Goal: Answer question/provide support: Share knowledge or assist other users

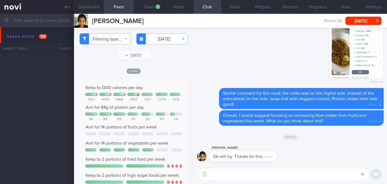
select select "9"
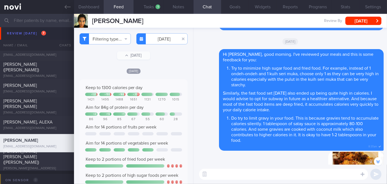
scroll to position [-151, 0]
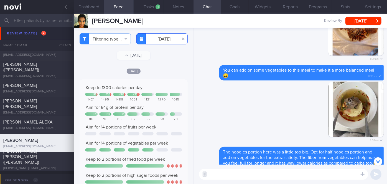
click at [158, 36] on input "[DATE]" at bounding box center [161, 38] width 51 height 11
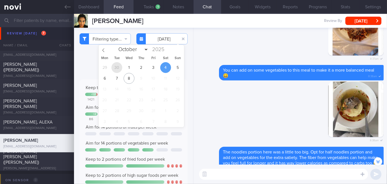
click at [118, 66] on span "30" at bounding box center [116, 67] width 11 height 11
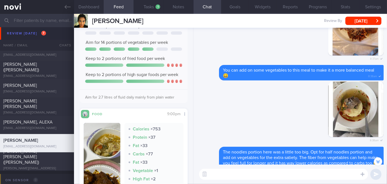
scroll to position [176, 0]
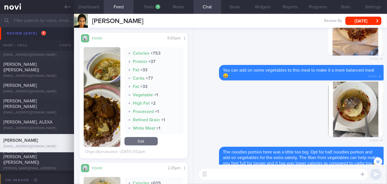
click at [106, 110] on button "button" at bounding box center [102, 96] width 37 height 99
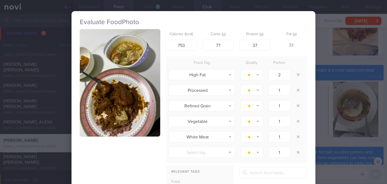
click at [106, 110] on button "button" at bounding box center [120, 82] width 80 height 107
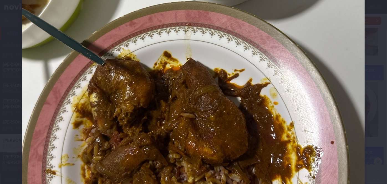
scroll to position [176, 0]
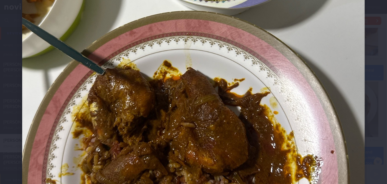
click at [381, 74] on div at bounding box center [193, 74] width 387 height 501
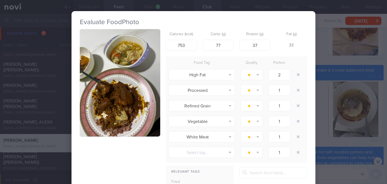
click at [107, 67] on button "button" at bounding box center [120, 82] width 80 height 107
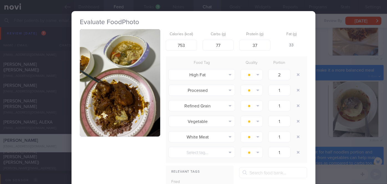
click at [359, 100] on div "Evaluate Food Photo Calories (kcal) 753 Carbs (g) 77 Protein (g) 37 Fat (g) 33 …" at bounding box center [193, 92] width 387 height 184
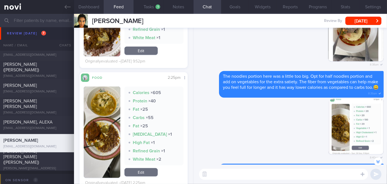
scroll to position [302, 0]
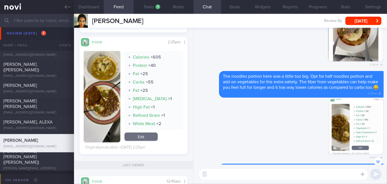
click at [91, 79] on button "button" at bounding box center [102, 96] width 37 height 91
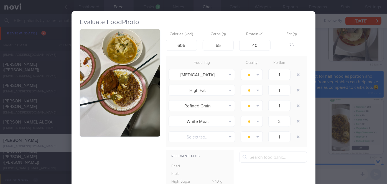
click at [91, 79] on button "button" at bounding box center [120, 82] width 80 height 107
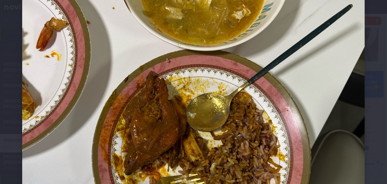
scroll to position [126, 0]
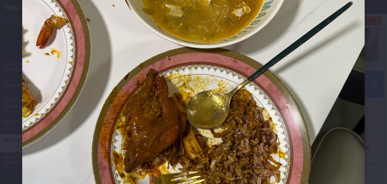
click at [370, 74] on div at bounding box center [193, 124] width 387 height 501
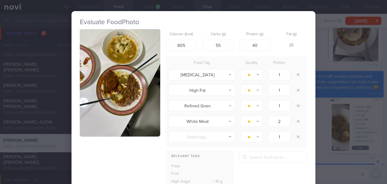
click at [370, 74] on div "Evaluate Food Photo Calories (kcal) 605 Carbs (g) 55 Protein (g) 40 Fat (g) 25 …" at bounding box center [193, 92] width 387 height 184
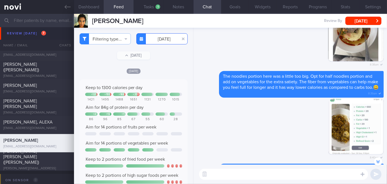
click at [161, 38] on input "[DATE]" at bounding box center [161, 38] width 51 height 11
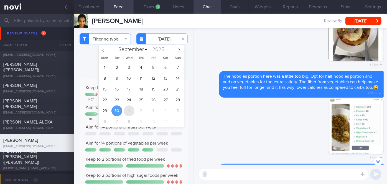
click at [128, 109] on span "1" at bounding box center [129, 110] width 11 height 11
type input "[DATE]"
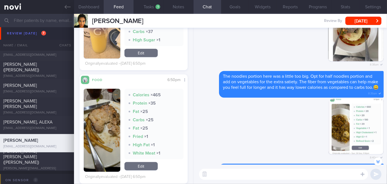
scroll to position [277, 0]
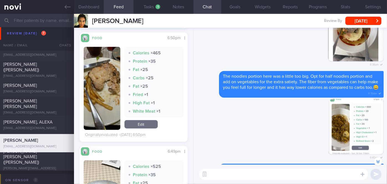
click at [97, 101] on button "button" at bounding box center [102, 88] width 37 height 83
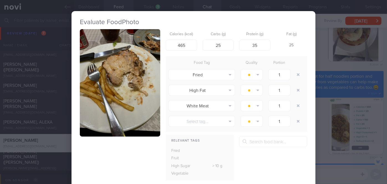
click at [98, 99] on button "button" at bounding box center [120, 82] width 80 height 107
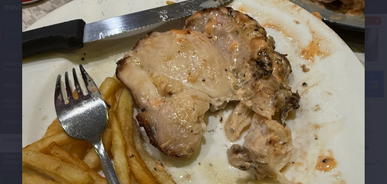
scroll to position [75, 0]
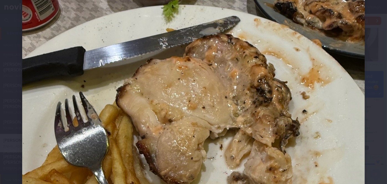
click at [369, 78] on div at bounding box center [193, 175] width 387 height 501
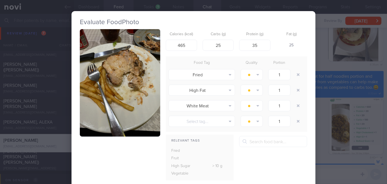
click at [319, 67] on div "Evaluate Food Photo Calories (kcal) 465 Carbs (g) 25 Protein (g) 35 Fat (g) 25 …" at bounding box center [193, 92] width 387 height 184
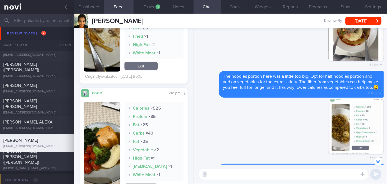
scroll to position [403, 0]
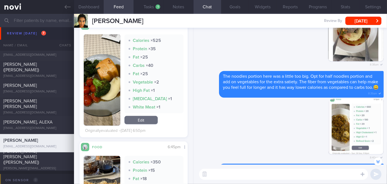
click at [103, 72] on button "button" at bounding box center [102, 79] width 37 height 91
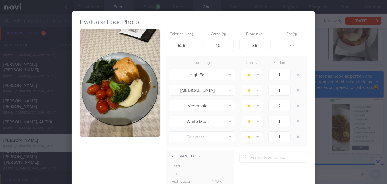
click at [103, 72] on button "button" at bounding box center [120, 82] width 80 height 107
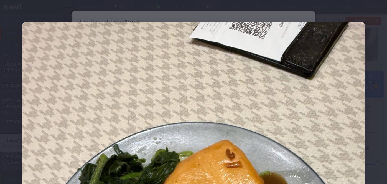
scroll to position [126, 0]
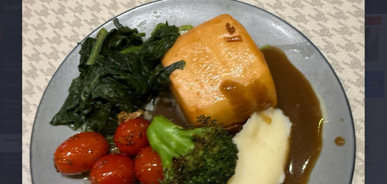
click at [372, 68] on div at bounding box center [193, 124] width 387 height 501
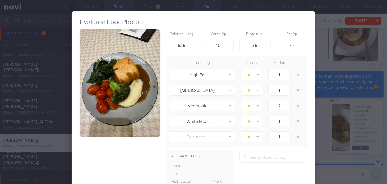
click at [327, 77] on div "Evaluate Food Photo Calories (kcal) 525 Carbs (g) 40 Protein (g) 35 Fat (g) 25 …" at bounding box center [193, 92] width 387 height 184
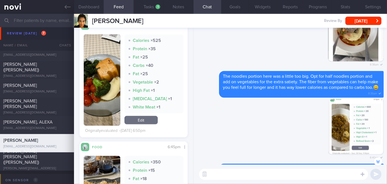
scroll to position [501, 0]
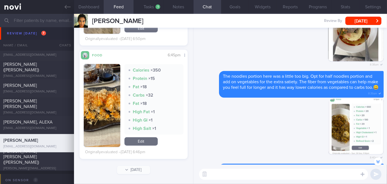
click at [93, 91] on button "button" at bounding box center [102, 105] width 37 height 83
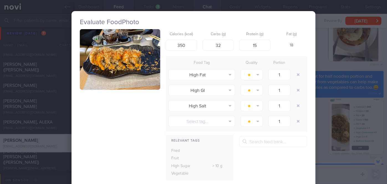
click at [105, 81] on button "button" at bounding box center [120, 59] width 80 height 60
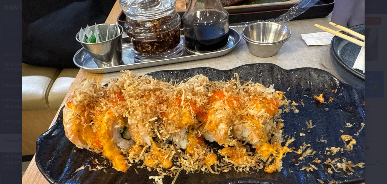
scroll to position [25, 0]
click at [377, 143] on div at bounding box center [193, 125] width 387 height 301
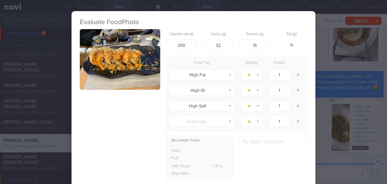
click at [135, 63] on button "button" at bounding box center [120, 59] width 80 height 60
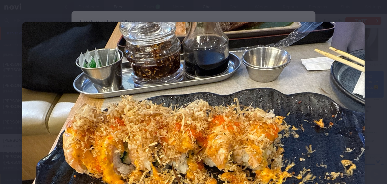
click at [376, 108] on div at bounding box center [193, 150] width 387 height 301
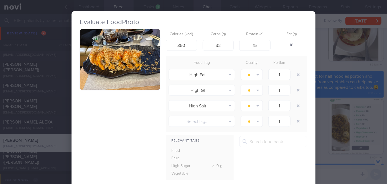
click at [357, 107] on div "Evaluate Food Photo Calories (kcal) 350 Carbs (g) 32 Protein (g) 15 Fat (g) 18 …" at bounding box center [193, 92] width 387 height 184
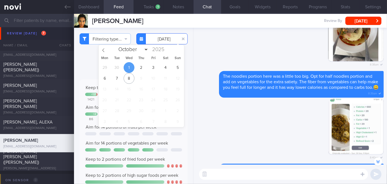
click at [156, 40] on input "[DATE]" at bounding box center [161, 38] width 51 height 11
click at [143, 69] on span "2" at bounding box center [141, 67] width 11 height 11
type input "[DATE]"
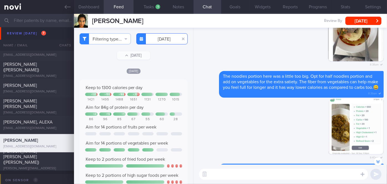
scroll to position [151, 0]
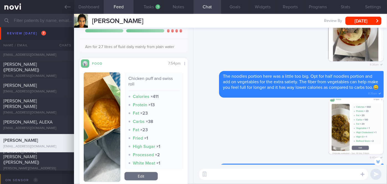
click at [109, 99] on img "button" at bounding box center [102, 126] width 37 height 109
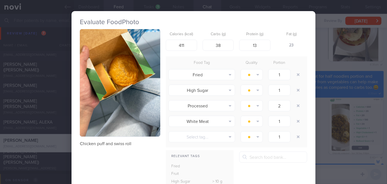
click at [330, 111] on div "Evaluate Food Photo Chicken puff and swiss roll Calories (kcal) 411 Carbs (g) 3…" at bounding box center [193, 92] width 387 height 184
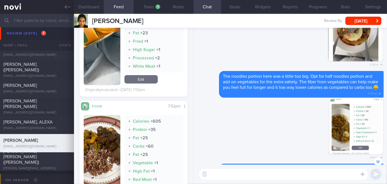
scroll to position [277, 0]
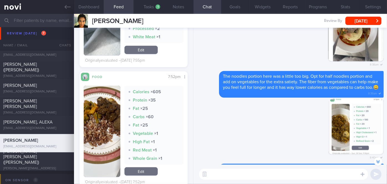
click at [115, 113] on img "button" at bounding box center [102, 131] width 37 height 91
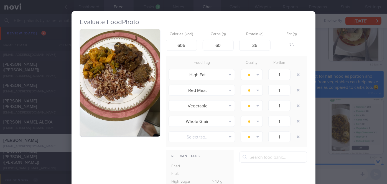
click at [115, 113] on button "button" at bounding box center [120, 82] width 80 height 107
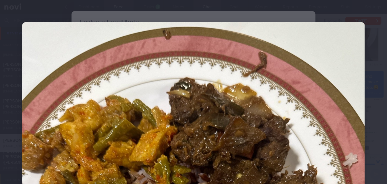
scroll to position [101, 0]
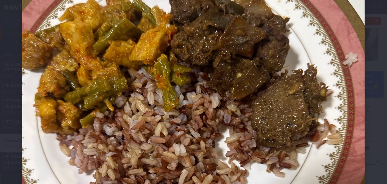
click at [367, 83] on div at bounding box center [193, 149] width 387 height 501
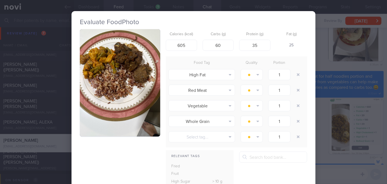
click at [356, 67] on div "Evaluate Food Photo Calories (kcal) 605 Carbs (g) 60 Protein (g) 35 Fat (g) 25 …" at bounding box center [193, 92] width 387 height 184
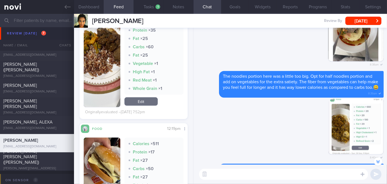
scroll to position [403, 0]
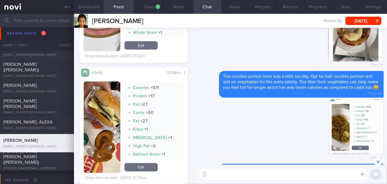
click at [107, 116] on button "button" at bounding box center [102, 126] width 37 height 91
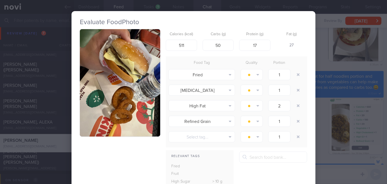
click at [316, 65] on div "Evaluate Food Photo Calories (kcal) 511 Carbs (g) 50 Protein (g) 17 Fat (g) 27 …" at bounding box center [193, 92] width 387 height 184
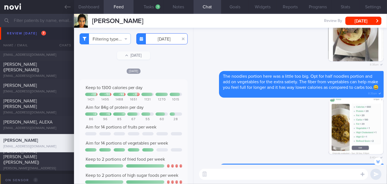
click at [161, 40] on input "[DATE]" at bounding box center [161, 38] width 51 height 11
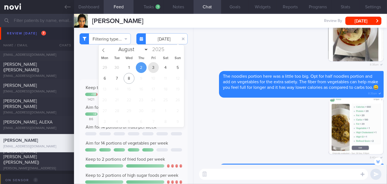
click at [151, 71] on span "3" at bounding box center [153, 67] width 11 height 11
type input "[DATE]"
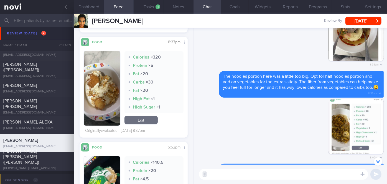
scroll to position [277, 0]
click at [109, 95] on button "button" at bounding box center [102, 88] width 37 height 75
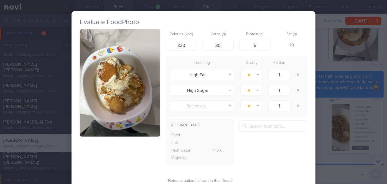
click at [113, 81] on button "button" at bounding box center [120, 82] width 80 height 107
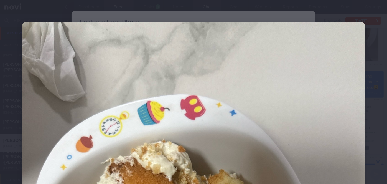
scroll to position [126, 0]
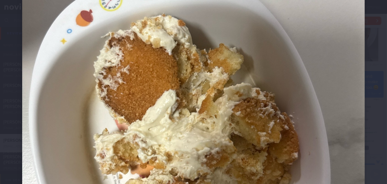
click at [375, 78] on div at bounding box center [193, 124] width 387 height 501
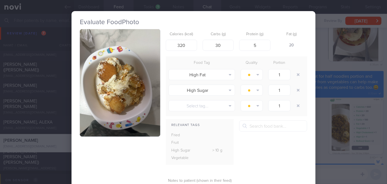
click at [316, 56] on div "Evaluate Food Photo Calories (kcal) 320 Carbs (g) 30 Protein (g) 5 Fat (g) 20 F…" at bounding box center [193, 92] width 387 height 184
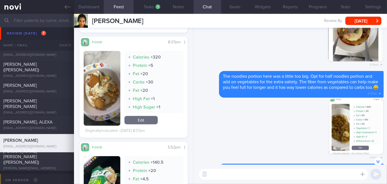
scroll to position [176, 0]
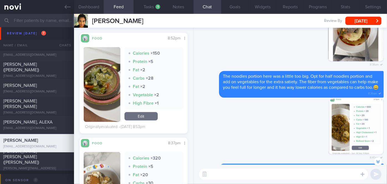
click at [235, 175] on textarea at bounding box center [283, 173] width 169 height 11
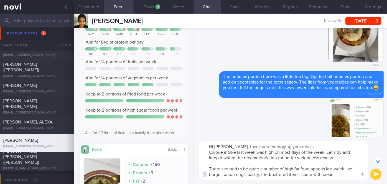
scroll to position [1, 0]
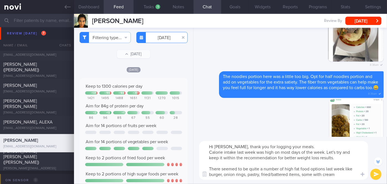
type textarea "Hi [PERSON_NAME], thank you for logging your meals. Calorie intake last week wa…"
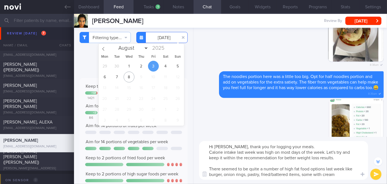
click at [160, 37] on input "[DATE]" at bounding box center [161, 37] width 51 height 11
click at [140, 65] on span "2" at bounding box center [141, 66] width 11 height 11
type input "[DATE]"
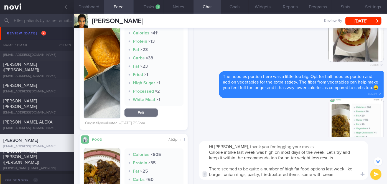
scroll to position [228, 0]
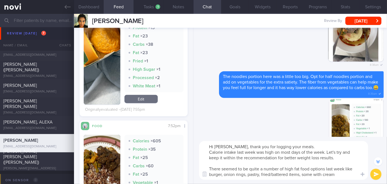
click at [335, 173] on textarea "Hi [PERSON_NAME], thank you for logging your meals. Calorie intake last week wa…" at bounding box center [283, 160] width 169 height 39
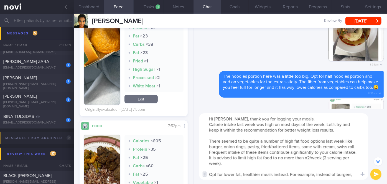
scroll to position [-137, 0]
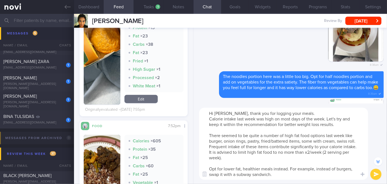
click at [303, 113] on textarea "Hi [PERSON_NAME], thank you for logging your meals. Calorie intake last week wa…" at bounding box center [283, 143] width 169 height 72
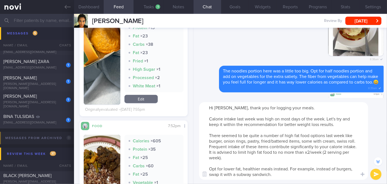
scroll to position [-142, 0]
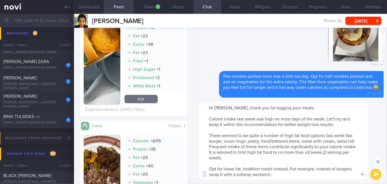
drag, startPoint x: 208, startPoint y: 134, endPoint x: 281, endPoint y: 179, distance: 85.3
click at [281, 179] on textarea "Hi [PERSON_NAME], thank you for logging your meals. Calorie intake last week wa…" at bounding box center [283, 141] width 169 height 78
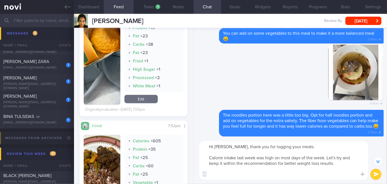
scroll to position [-103, 0]
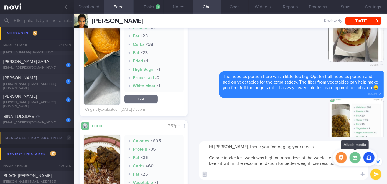
type textarea "Hi [PERSON_NAME], thank you for logging your meals. Calorie intake last week wa…"
click at [355, 161] on label at bounding box center [354, 157] width 11 height 11
click at [0, 0] on input "file" at bounding box center [0, 0] width 0 height 0
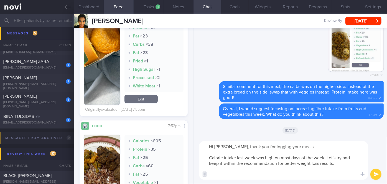
scroll to position [0, 0]
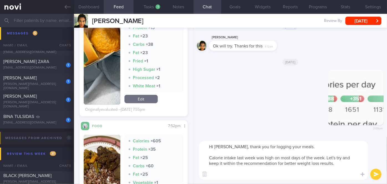
click at [375, 175] on button "submit" at bounding box center [375, 173] width 11 height 11
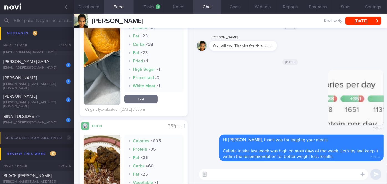
click at [320, 175] on textarea at bounding box center [283, 173] width 169 height 11
paste textarea "There seemed to be quite a number of high fat food options last week like burge…"
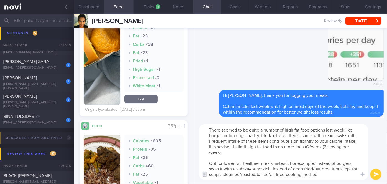
type textarea "There seemed to be quite a number of high fat food options last week like burge…"
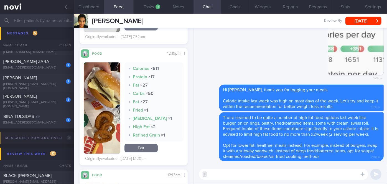
scroll to position [429, 0]
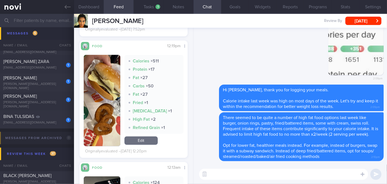
click at [220, 173] on textarea at bounding box center [283, 173] width 169 height 11
type textarea "Be mindful of hidden calories in our food from gravies and sauces as well."
click at [374, 171] on button "submit" at bounding box center [375, 173] width 11 height 11
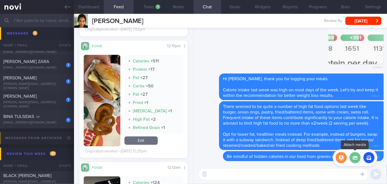
click at [355, 159] on label at bounding box center [354, 157] width 11 height 11
click at [0, 0] on input "file" at bounding box center [0, 0] width 0 height 0
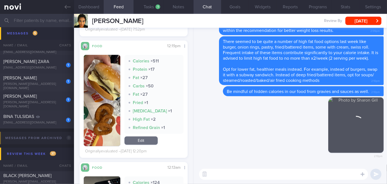
click at [232, 176] on textarea at bounding box center [283, 173] width 169 height 11
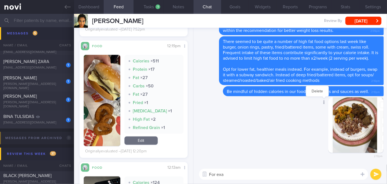
click at [323, 101] on icon at bounding box center [323, 102] width 1 height 4
click at [316, 91] on button "Delete" at bounding box center [317, 91] width 22 height 8
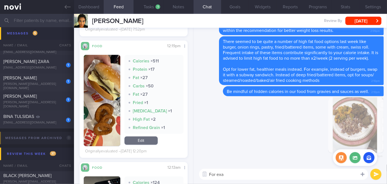
click at [362, 174] on icon at bounding box center [362, 174] width 4 height 4
click at [353, 158] on label at bounding box center [354, 157] width 11 height 11
click at [0, 0] on input "file" at bounding box center [0, 0] width 0 height 0
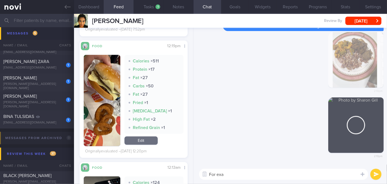
click at [231, 175] on textarea "For exa" at bounding box center [283, 173] width 169 height 11
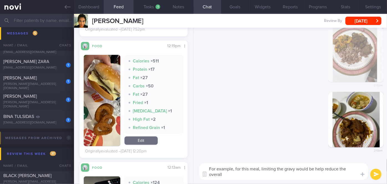
scroll to position [0, 0]
type textarea "For example, for this meal, limiting the gravy would be help reduce the overall…"
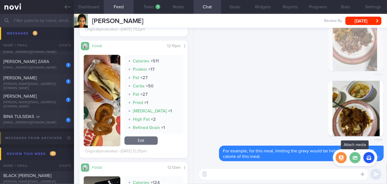
click at [356, 160] on label at bounding box center [354, 157] width 11 height 11
click at [0, 0] on input "file" at bounding box center [0, 0] width 0 height 0
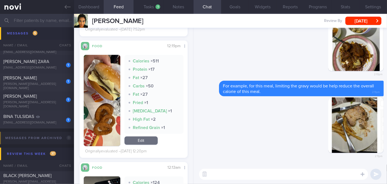
click at [261, 174] on textarea at bounding box center [283, 173] width 169 height 11
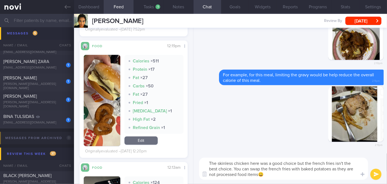
click at [333, 169] on textarea "The skinless chicken here was a good choice but the french fries isn't the best…" at bounding box center [283, 168] width 169 height 22
type textarea "The skinless chicken here was a good choice but the french fries isn't the best…"
click at [374, 173] on button "submit" at bounding box center [375, 173] width 11 height 11
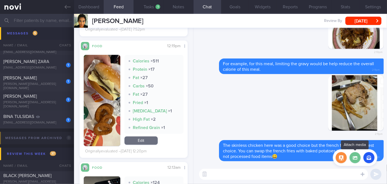
click at [353, 157] on label at bounding box center [354, 157] width 11 height 11
click at [0, 0] on input "file" at bounding box center [0, 0] width 0 height 0
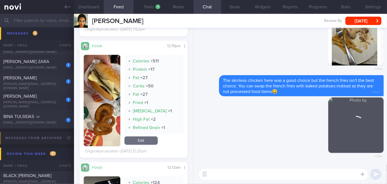
click at [236, 169] on textarea at bounding box center [283, 173] width 169 height 11
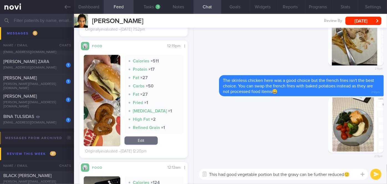
type textarea "This had good vegetable portion but the gravy can be further reduced🙂"
click at [376, 174] on button "submit" at bounding box center [375, 173] width 11 height 11
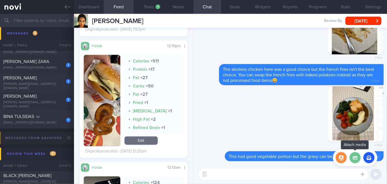
click at [356, 156] on label at bounding box center [354, 157] width 11 height 11
click at [0, 0] on input "file" at bounding box center [0, 0] width 0 height 0
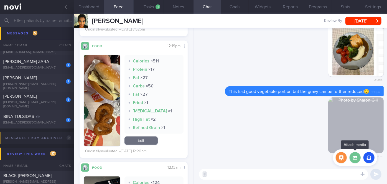
click at [357, 161] on label at bounding box center [354, 157] width 11 height 11
click at [0, 0] on input "file" at bounding box center [0, 0] width 0 height 0
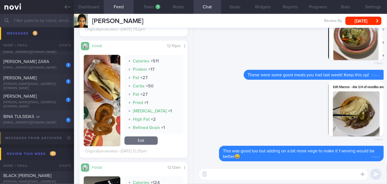
click at [62, 125] on div "[EMAIL_ADDRESS][DOMAIN_NAME]" at bounding box center [36, 123] width 67 height 4
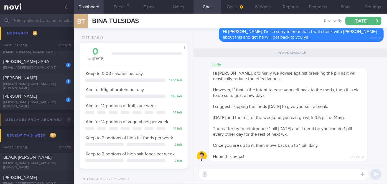
scroll to position [48, 97]
click at [54, 98] on div "[PERSON_NAME]" at bounding box center [36, 96] width 66 height 6
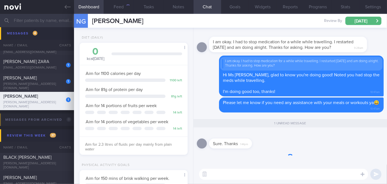
scroll to position [55, 94]
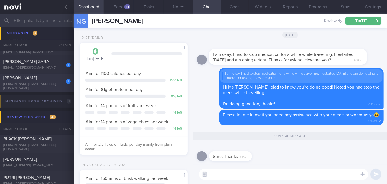
click at [57, 86] on div "[PERSON_NAME][EMAIL_ADDRESS][DOMAIN_NAME]" at bounding box center [36, 86] width 67 height 8
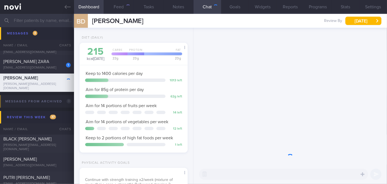
scroll to position [47, 94]
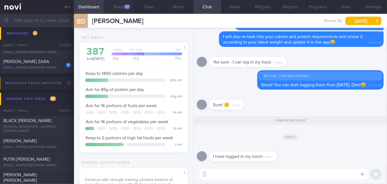
click at [124, 8] on button "Feed 57" at bounding box center [119, 7] width 30 height 14
select select "9"
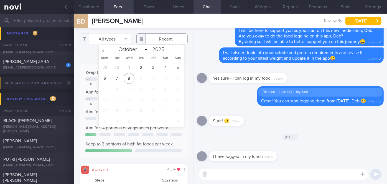
click at [158, 41] on input "text" at bounding box center [161, 38] width 51 height 11
click at [103, 40] on button "All types" at bounding box center [105, 38] width 51 height 11
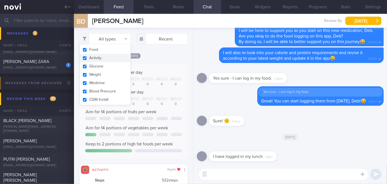
click at [96, 57] on button "Activity" at bounding box center [105, 58] width 51 height 8
checkbox input "false"
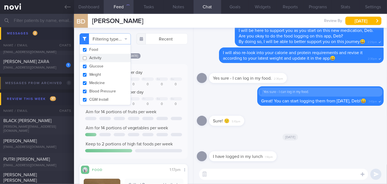
click at [167, 63] on div "[DATE] Keep to 1400 calories per day Mo Tu Th Fr Sa Su 0 0 387 0 0 0 0 Aim for …" at bounding box center [134, 179] width 108 height 252
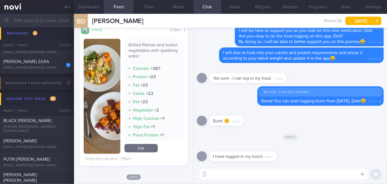
scroll to position [126, 0]
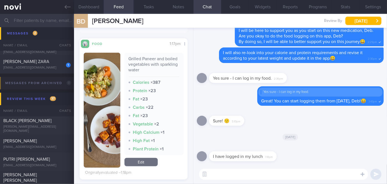
click at [102, 135] on img "button" at bounding box center [102, 110] width 37 height 115
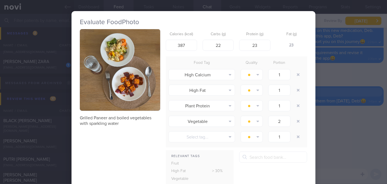
click at [130, 101] on button "button" at bounding box center [120, 69] width 80 height 81
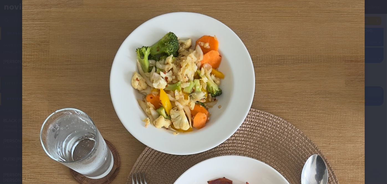
click at [378, 101] on div at bounding box center [193, 168] width 387 height 391
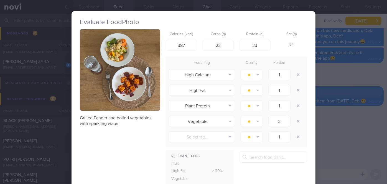
click at [366, 122] on div "Evaluate Food Photo Grilled Paneer and boiled vegetables with sparkling water C…" at bounding box center [193, 92] width 387 height 184
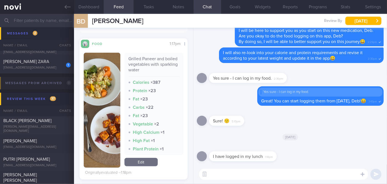
click at [225, 176] on textarea at bounding box center [283, 173] width 169 height 11
type textarea "Hi Deb, thank you for logging your lunch!"
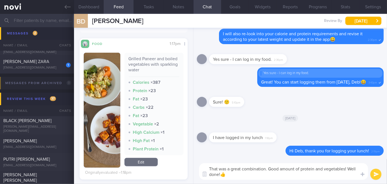
type textarea "That was a great combination. Good amount of protein and vegetables! Well done!👍"
click at [377, 173] on button "submit" at bounding box center [375, 173] width 11 height 11
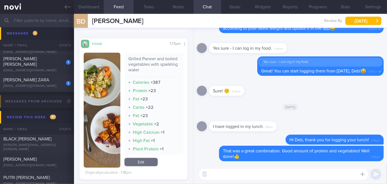
click at [317, 177] on textarea at bounding box center [283, 173] width 169 height 11
type textarea "o"
type textarea "You can have a similar combo for dinner as well!"
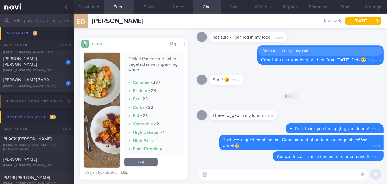
click at [237, 179] on textarea at bounding box center [283, 173] width 169 height 11
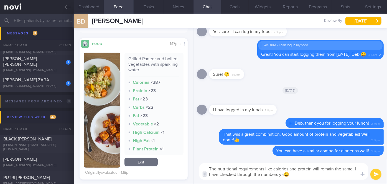
type textarea "The nutritional requirements like calories and protein will remain the same. I …"
click at [376, 173] on button "submit" at bounding box center [375, 173] width 11 height 11
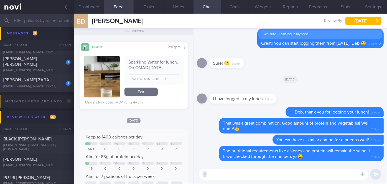
scroll to position [227, 0]
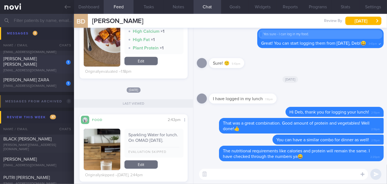
click at [58, 65] on div "1" at bounding box center [64, 60] width 12 height 9
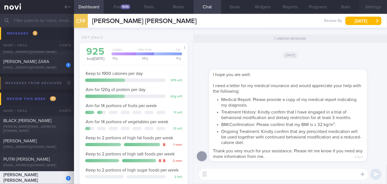
click at [380, 2] on button "Settings" at bounding box center [373, 7] width 28 height 14
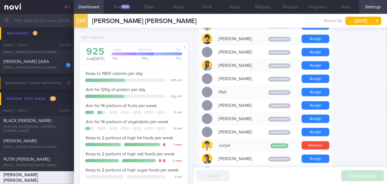
scroll to position [277, 0]
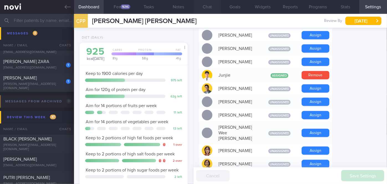
click at [204, 11] on button "Chat" at bounding box center [207, 7] width 28 height 14
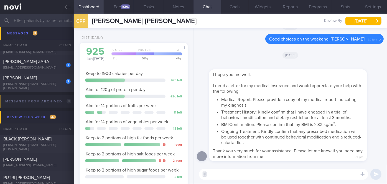
click at [244, 173] on textarea at bounding box center [283, 173] width 169 height 11
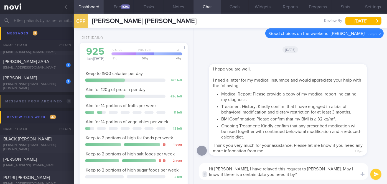
type textarea "Hi [PERSON_NAME], I have relayed this request to [PERSON_NAME]. May I know if t…"
click at [378, 175] on button "submit" at bounding box center [375, 173] width 11 height 11
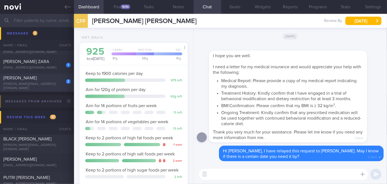
click at [57, 83] on div "2 BASU DEBDUTI [EMAIL_ADDRESS][DOMAIN_NAME]" at bounding box center [37, 82] width 74 height 15
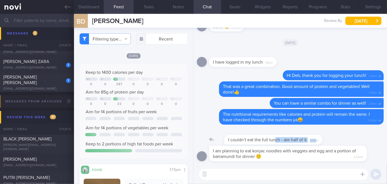
drag, startPoint x: 259, startPoint y: 143, endPoint x: 300, endPoint y: 140, distance: 41.1
click at [299, 140] on div "I couldn’t eat the full lunch - ate half of it. 2:21pm" at bounding box center [266, 136] width 115 height 17
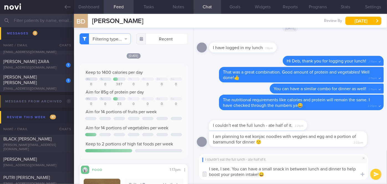
type textarea "I see, I see. You can have a small snack in between lunch and dinner to help bo…"
click at [374, 175] on button "submit" at bounding box center [375, 173] width 11 height 11
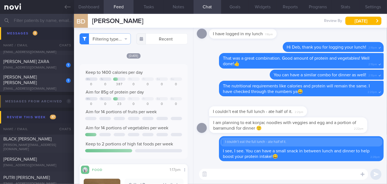
drag, startPoint x: 298, startPoint y: 129, endPoint x: 365, endPoint y: 126, distance: 67.4
click at [365, 126] on div "I am planning to eat konjac noodles with veggies and egg and a portion of barra…" at bounding box center [296, 125] width 175 height 16
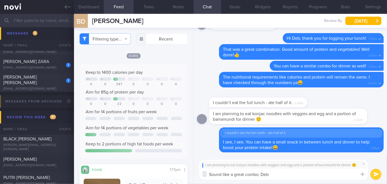
type textarea "Sound like a great combo, Deb!"
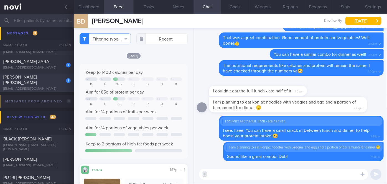
click at [50, 82] on div "[PERSON_NAME] [PERSON_NAME]" at bounding box center [36, 79] width 66 height 11
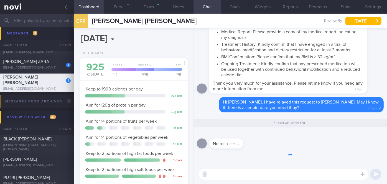
scroll to position [55, 94]
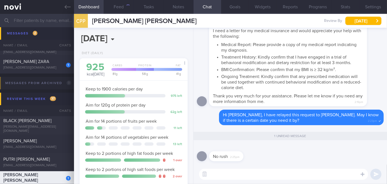
click at [227, 174] on textarea at bounding box center [283, 173] width 169 height 11
type textarea "Okay, noted. Thank you!"
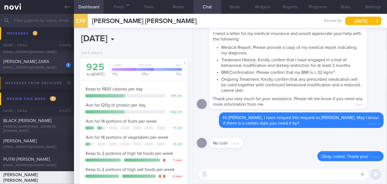
click at [57, 64] on div "[PERSON_NAME] ZARA" at bounding box center [36, 62] width 66 height 6
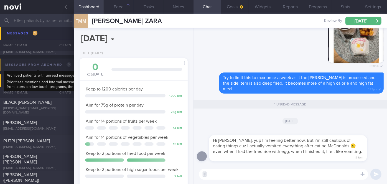
scroll to position [55, 94]
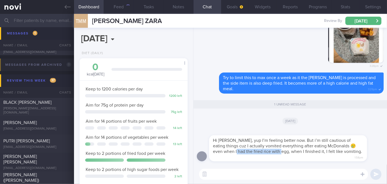
drag, startPoint x: 226, startPoint y: 160, endPoint x: 270, endPoint y: 158, distance: 44.4
click at [270, 158] on div "Hi [PERSON_NAME], yup I’m feeling better now. But i’m still cautious of eating …" at bounding box center [288, 148] width 158 height 26
click at [271, 135] on div at bounding box center [296, 131] width 175 height 7
drag, startPoint x: 270, startPoint y: 145, endPoint x: 306, endPoint y: 143, distance: 36.1
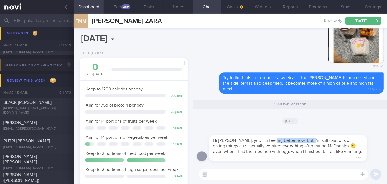
click at [306, 143] on span "Hi [PERSON_NAME], yup I’m feeling better now. But i’m still cautious of eating …" at bounding box center [287, 146] width 149 height 16
click at [258, 160] on div "Hi [PERSON_NAME], yup I’m feeling better now. But i’m still cautious of eating …" at bounding box center [288, 148] width 158 height 26
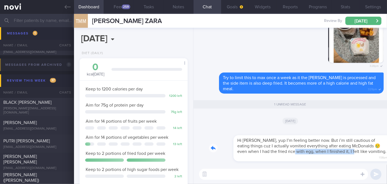
drag, startPoint x: 259, startPoint y: 160, endPoint x: 321, endPoint y: 160, distance: 62.3
click at [321, 160] on div "Hi [PERSON_NAME], yup I’m feeling better now. But i’m still cautious of eating …" at bounding box center [296, 144] width 175 height 33
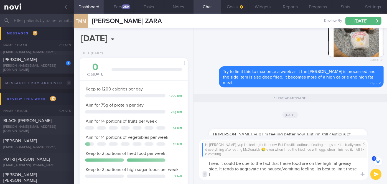
scroll to position [-29, 0]
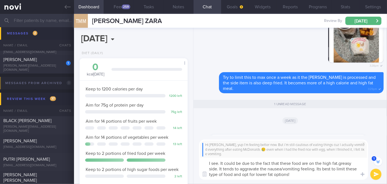
click at [339, 162] on textarea "I see. It could be due to the fact that these food are on the high fat.greasy s…" at bounding box center [283, 168] width 169 height 22
click at [300, 161] on textarea "I see. It could be due to the fact that these food are on the high fat/greasy s…" at bounding box center [283, 168] width 169 height 22
type textarea "I see. It could be due to the fact that these foods are on the high fat/greasy …"
click at [374, 173] on button "submit" at bounding box center [375, 173] width 11 height 11
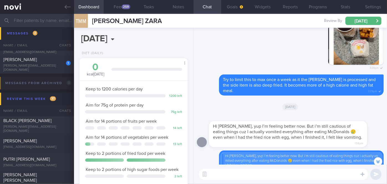
scroll to position [-14, 0]
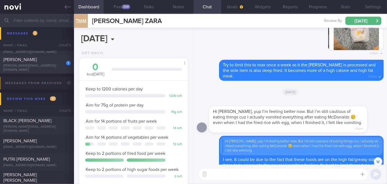
click at [60, 65] on div "1" at bounding box center [64, 61] width 12 height 9
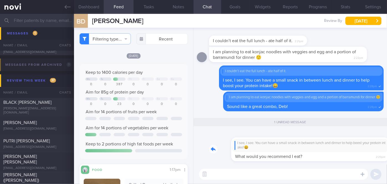
drag, startPoint x: 287, startPoint y: 158, endPoint x: 343, endPoint y: 158, distance: 55.7
click at [343, 158] on div "I see, I see. You can have a small snack in between lunch and dinner to help bo…" at bounding box center [296, 145] width 175 height 31
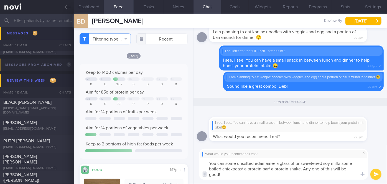
click at [225, 163] on textarea "You can some unsalted edamame/ a glass of unsweetened soy milk/ some boiled chi…" at bounding box center [283, 168] width 169 height 22
type textarea "You can have some unsalted edamame/ a glass of unsweetened soy milk/ some boile…"
click at [375, 172] on button "submit" at bounding box center [375, 173] width 11 height 11
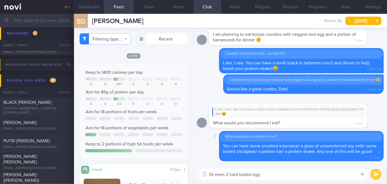
type textarea "Or even 2 hard boiled eggs"
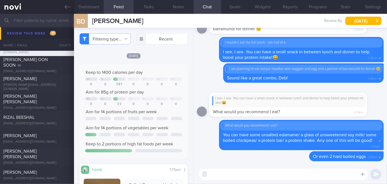
scroll to position [2531, 0]
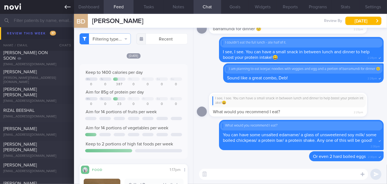
click at [66, 10] on icon at bounding box center [68, 7] width 6 height 6
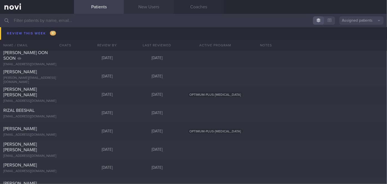
click at [146, 6] on link "New Users" at bounding box center [149, 7] width 50 height 14
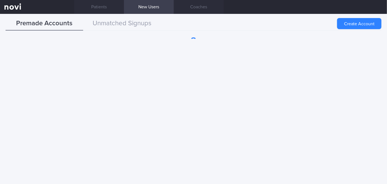
click at [355, 23] on button "Create Account" at bounding box center [359, 23] width 44 height 11
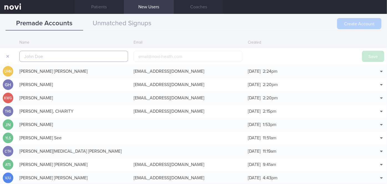
click at [111, 55] on input "text" at bounding box center [73, 56] width 109 height 11
paste input "[PERSON_NAME] [PERSON_NAME] D/O [PERSON_NAME]"
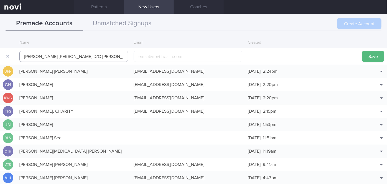
type input "[PERSON_NAME] [PERSON_NAME] D/O [PERSON_NAME]"
click at [184, 57] on input "email" at bounding box center [188, 56] width 109 height 11
paste input "[EMAIL_ADDRESS][DOMAIN_NAME]"
click at [155, 56] on input "[EMAIL_ADDRESS][DOMAIN_NAME]" at bounding box center [188, 56] width 109 height 11
type input "[EMAIL_ADDRESS][DOMAIN_NAME]"
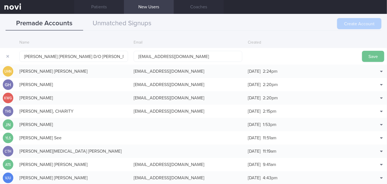
click at [365, 56] on button "Save" at bounding box center [373, 56] width 22 height 11
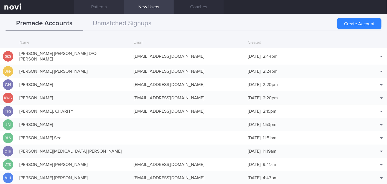
click at [109, 6] on link "Patients" at bounding box center [99, 7] width 50 height 14
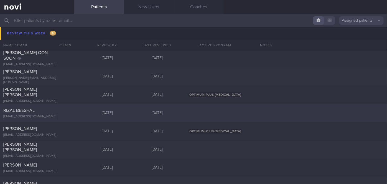
scroll to position [2631, 0]
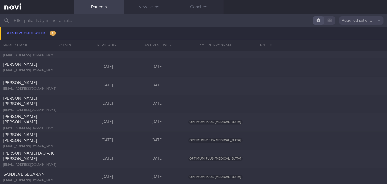
click at [55, 21] on input "text" at bounding box center [193, 20] width 387 height 13
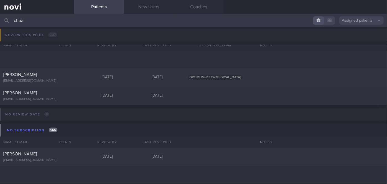
scroll to position [110, 0]
type input "chua"
click at [59, 98] on div "[EMAIL_ADDRESS][DOMAIN_NAME]" at bounding box center [36, 99] width 67 height 4
select select "9"
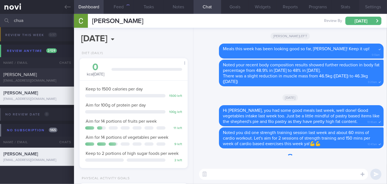
scroll to position [55, 94]
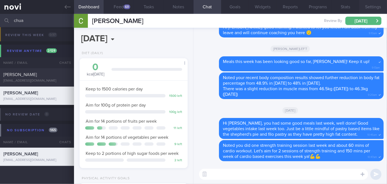
click at [362, 5] on button "Settings" at bounding box center [373, 7] width 28 height 14
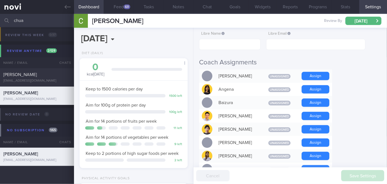
scroll to position [126, 0]
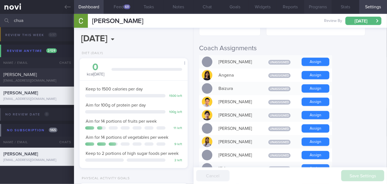
click at [324, 6] on button "Programs" at bounding box center [318, 7] width 28 height 14
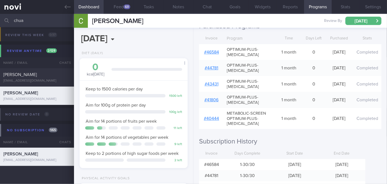
scroll to position [101, 0]
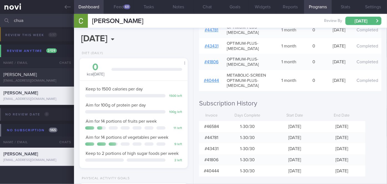
click at [41, 19] on input "chua" at bounding box center [193, 20] width 387 height 13
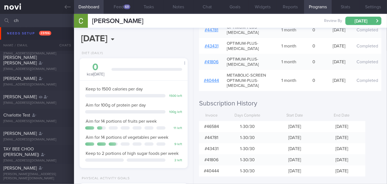
scroll to position [201, 0]
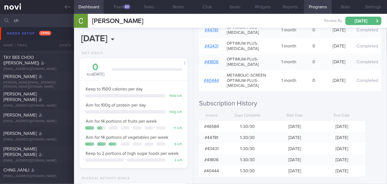
type input "c"
